Goal: Communication & Community: Ask a question

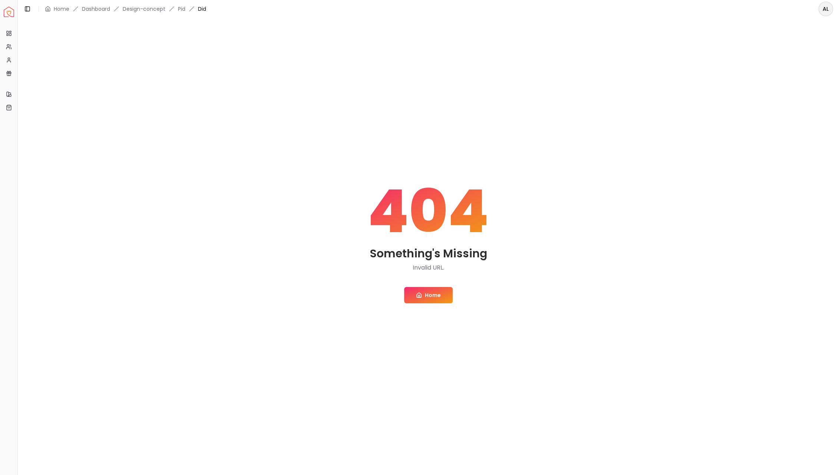
click at [423, 292] on link "Home" at bounding box center [428, 295] width 49 height 16
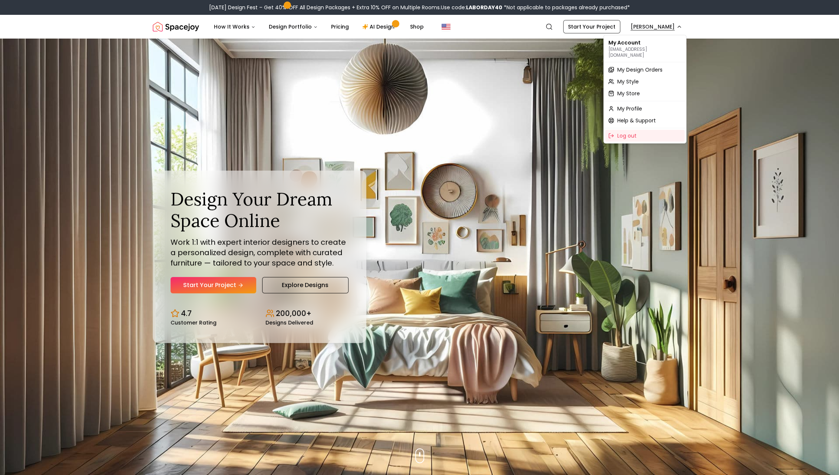
click at [639, 66] on span "My Design Orders" at bounding box center [639, 69] width 45 height 7
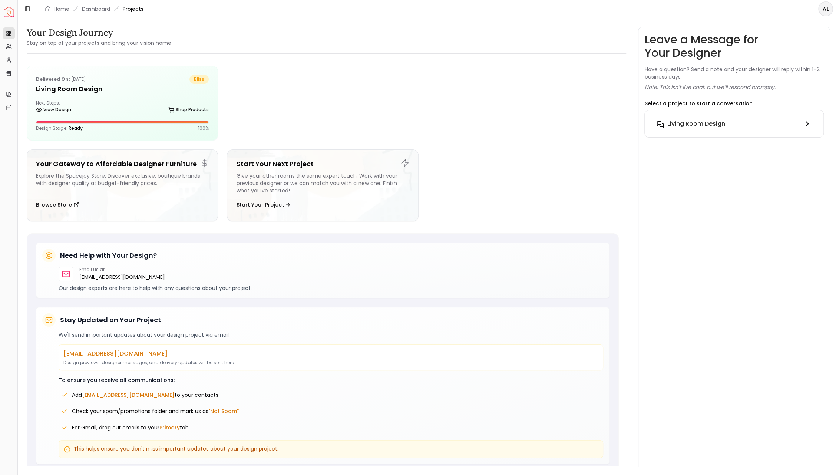
click at [671, 125] on h6 "Living Room design" at bounding box center [696, 123] width 58 height 9
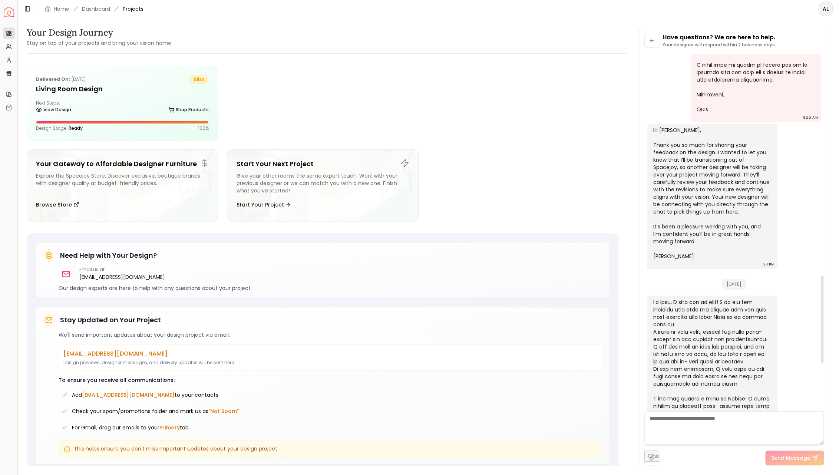
scroll to position [705, 0]
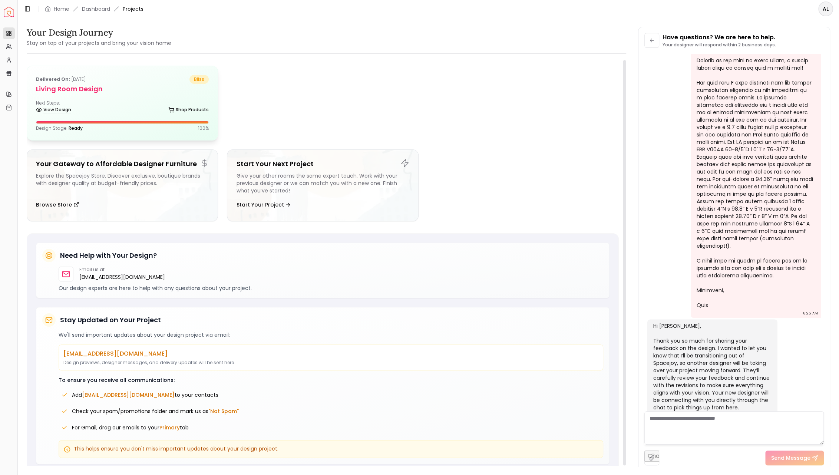
click at [67, 109] on link "View Design" at bounding box center [53, 109] width 35 height 10
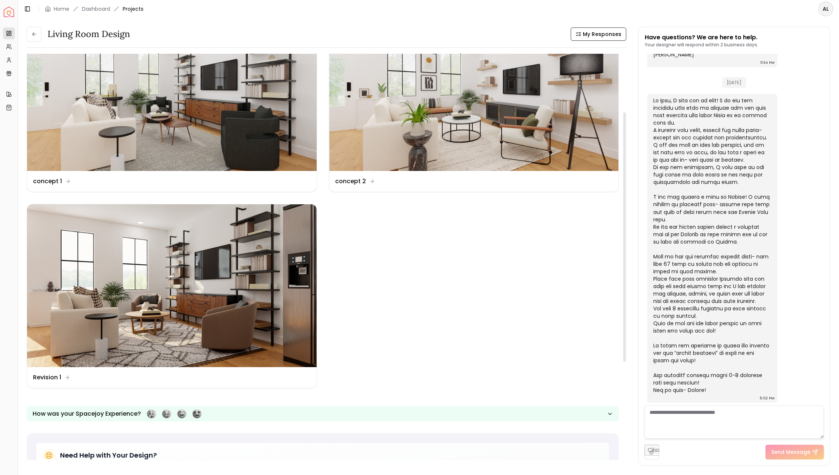
scroll to position [49, 0]
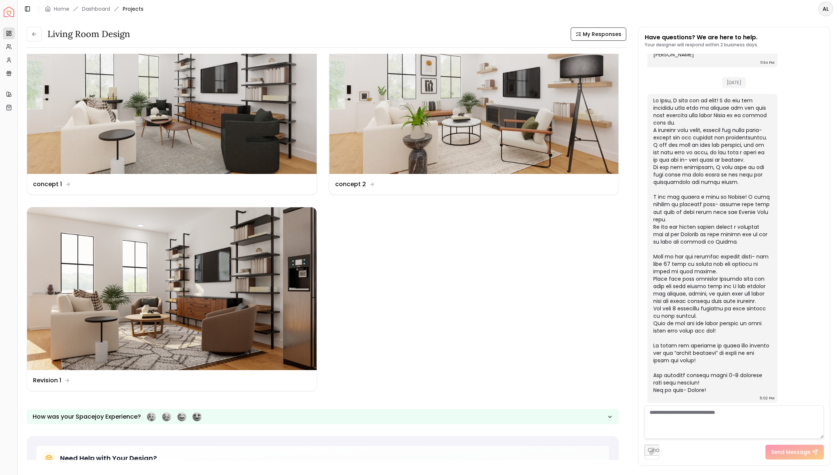
click at [673, 419] on textarea at bounding box center [733, 421] width 179 height 33
click at [170, 351] on img at bounding box center [171, 288] width 289 height 163
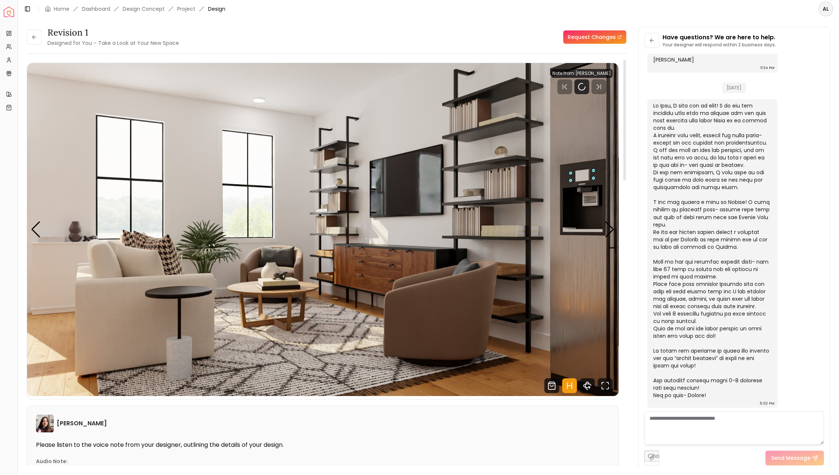
scroll to position [1096, 0]
click at [665, 418] on textarea at bounding box center [733, 427] width 179 height 33
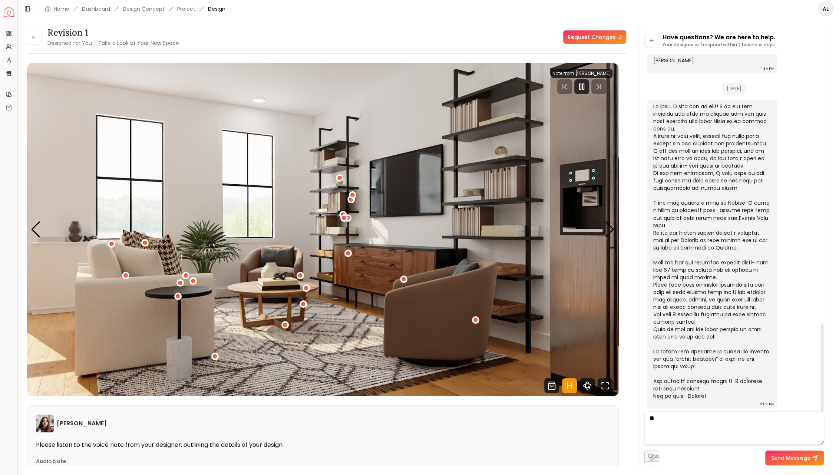
type textarea "*"
click at [688, 416] on textarea "**********" at bounding box center [733, 427] width 179 height 33
click at [741, 425] on textarea "**********" at bounding box center [733, 427] width 179 height 33
type textarea "**********"
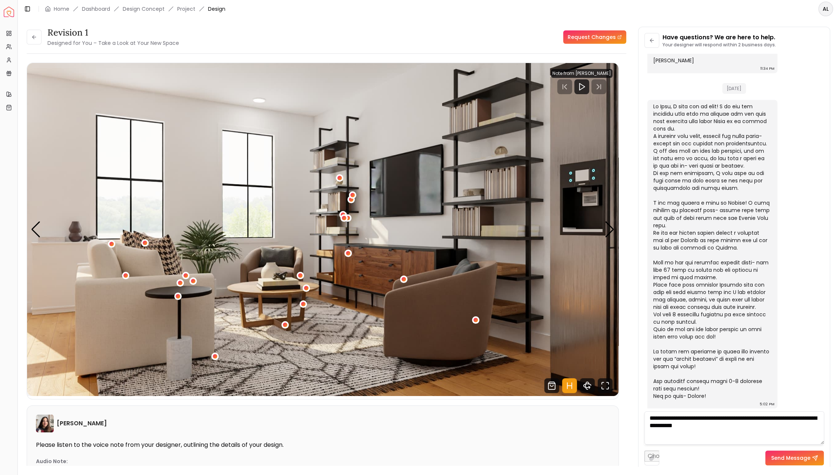
click at [791, 461] on button "Send Message" at bounding box center [794, 457] width 59 height 15
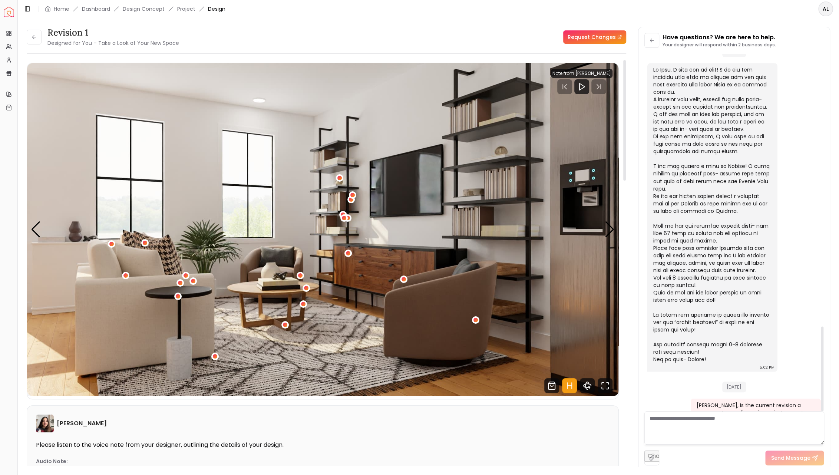
scroll to position [1149, 0]
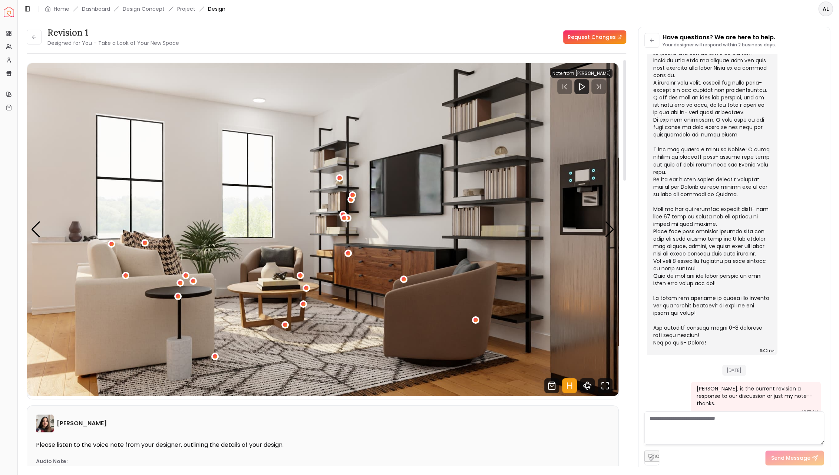
click at [270, 315] on img "1 / 4" at bounding box center [322, 229] width 591 height 333
click at [611, 226] on div "Next slide" at bounding box center [609, 229] width 10 height 16
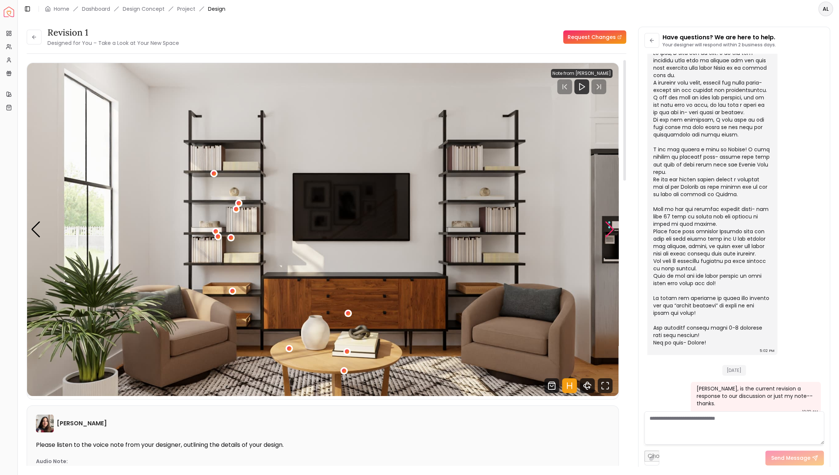
click at [611, 226] on div "Next slide" at bounding box center [609, 229] width 10 height 16
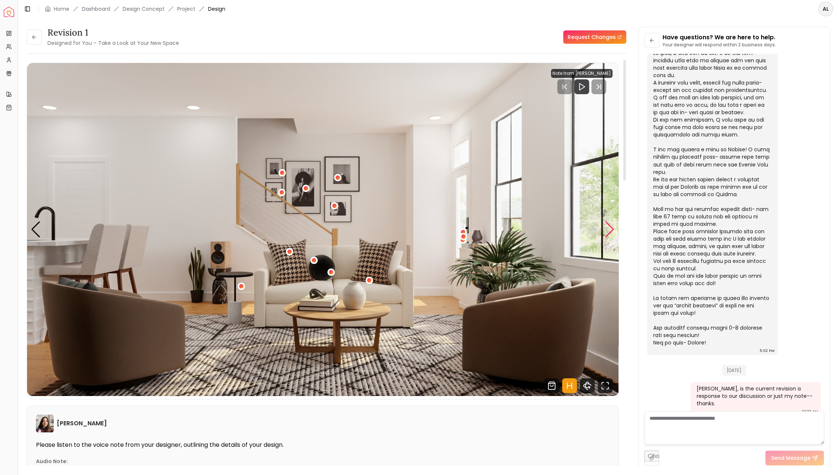
click at [611, 226] on div "Next slide" at bounding box center [609, 229] width 10 height 16
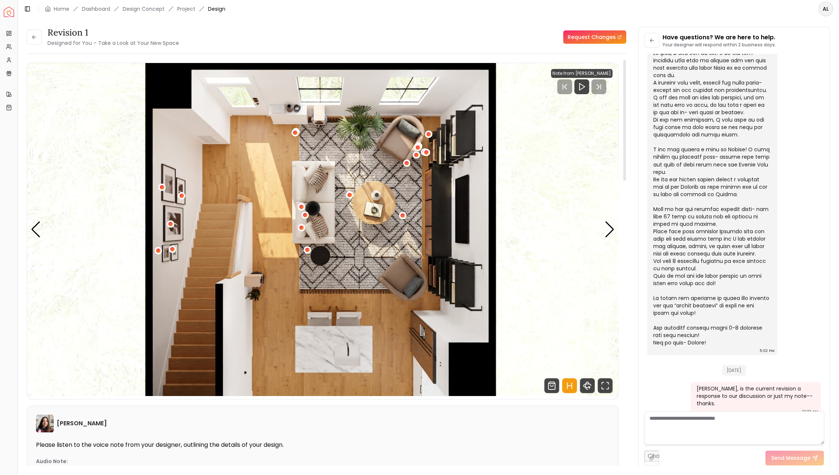
click at [346, 318] on img "4 / 4" at bounding box center [322, 229] width 591 height 333
